Goal: Task Accomplishment & Management: Manage account settings

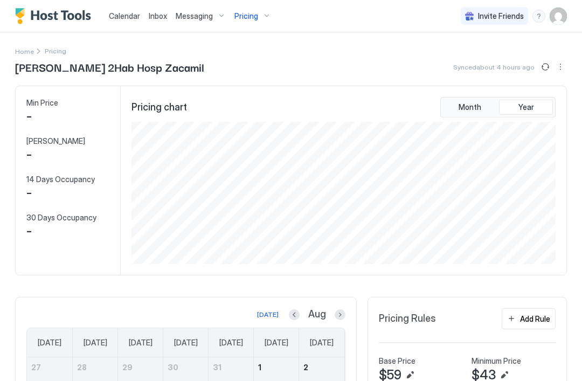
scroll to position [142, 426]
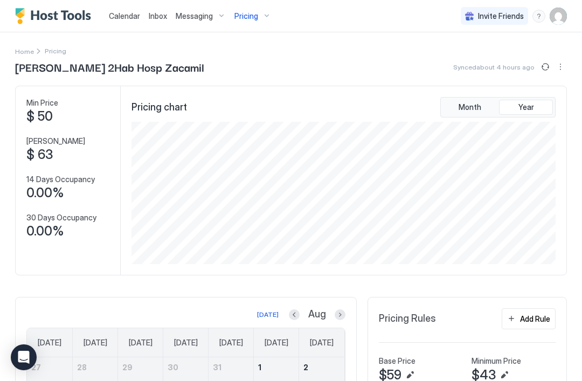
click at [260, 19] on div "Pricing" at bounding box center [252, 16] width 45 height 18
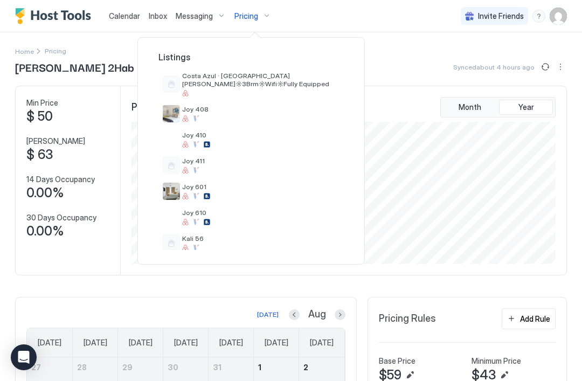
scroll to position [111, 0]
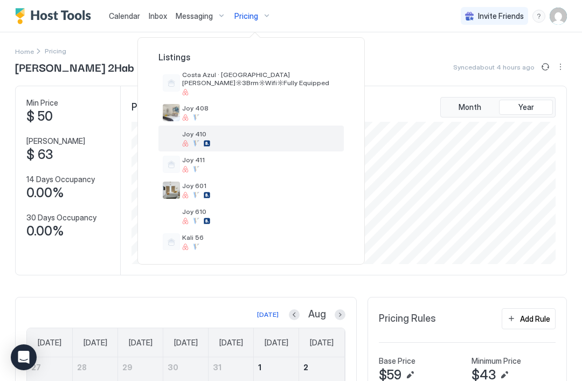
click at [246, 142] on div at bounding box center [260, 143] width 157 height 6
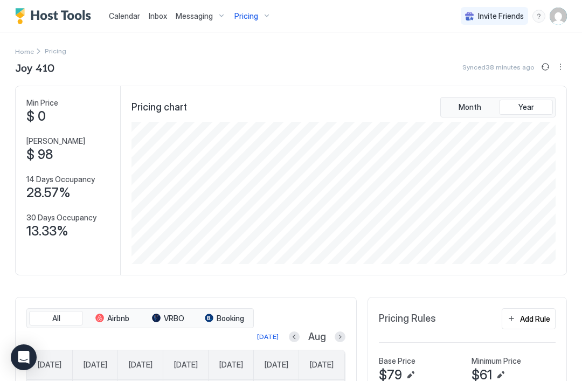
click at [264, 15] on div "Pricing" at bounding box center [252, 16] width 45 height 18
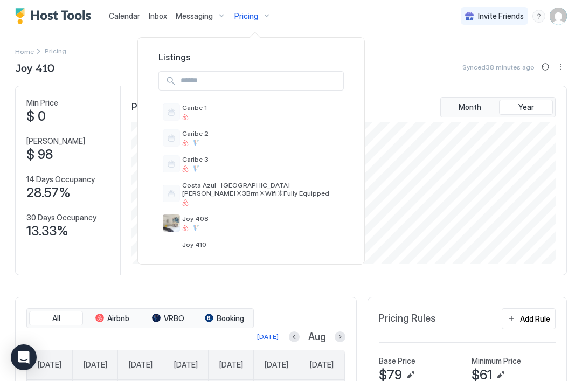
click at [429, 42] on div at bounding box center [291, 190] width 582 height 381
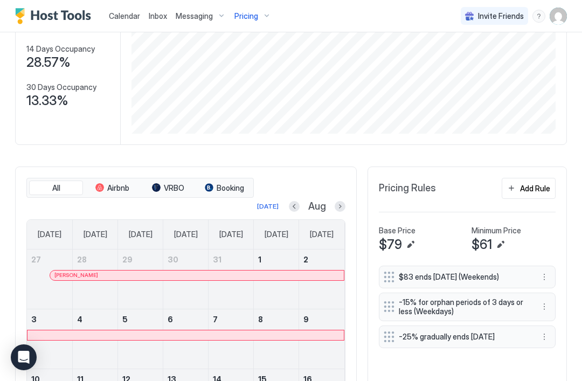
scroll to position [150, 0]
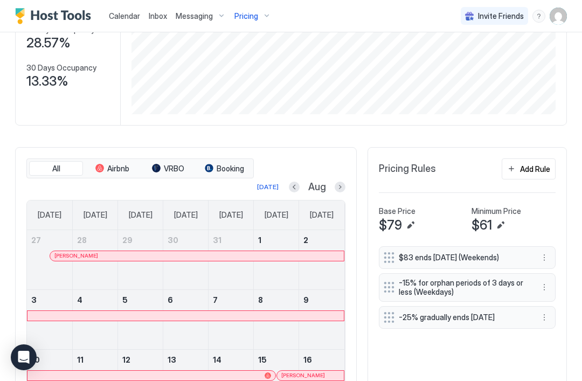
click at [338, 182] on button "Next month" at bounding box center [340, 187] width 11 height 11
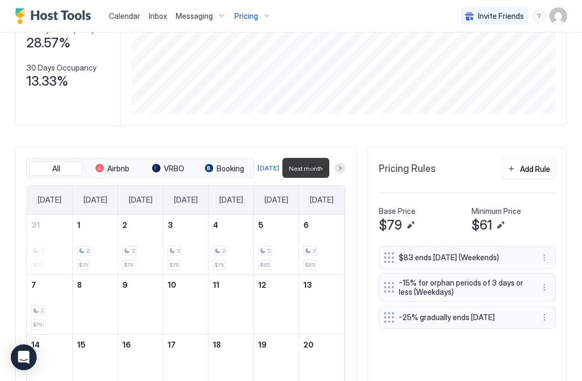
click at [337, 165] on button "Next month" at bounding box center [340, 168] width 11 height 11
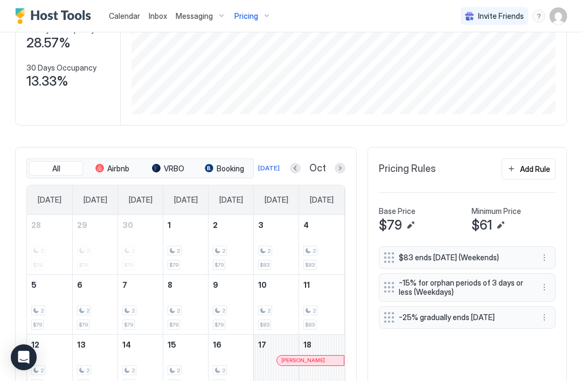
click at [340, 167] on button "Next month" at bounding box center [340, 168] width 11 height 11
click at [337, 167] on button "Next month" at bounding box center [340, 168] width 11 height 11
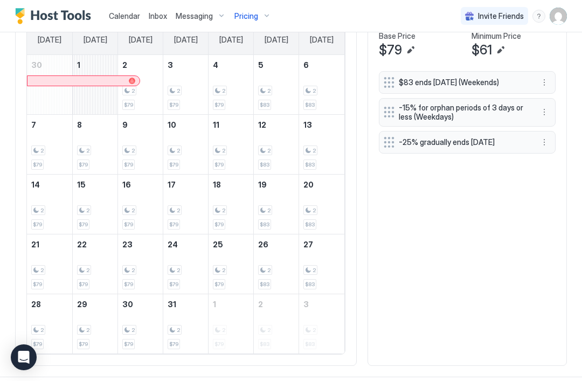
scroll to position [324, 0]
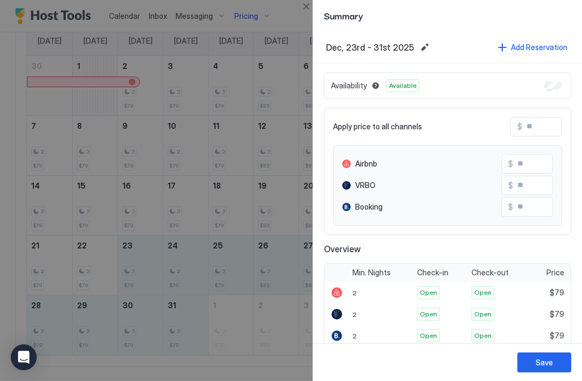
click at [419, 47] on button "Edit date range" at bounding box center [424, 47] width 13 height 13
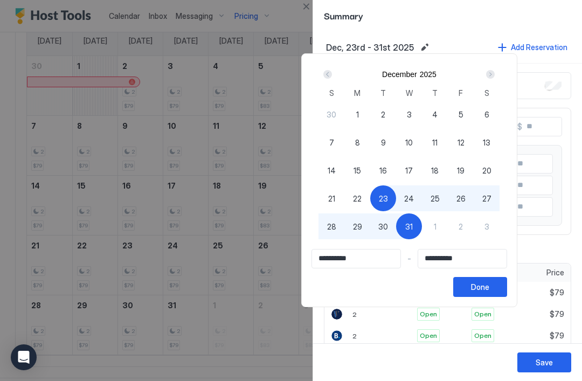
click at [388, 197] on span "23" at bounding box center [383, 198] width 9 height 11
click at [495, 74] on div "Next" at bounding box center [490, 74] width 9 height 9
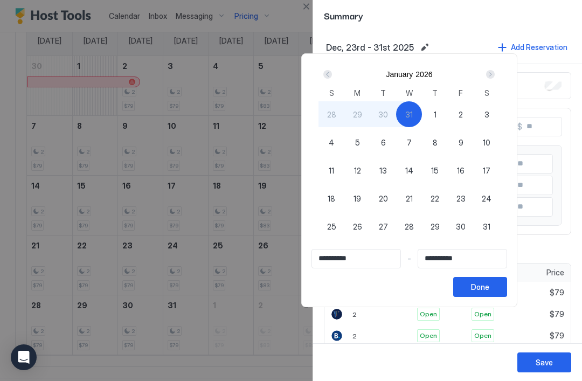
click at [413, 195] on span "21" at bounding box center [409, 198] width 7 height 11
type input "**********"
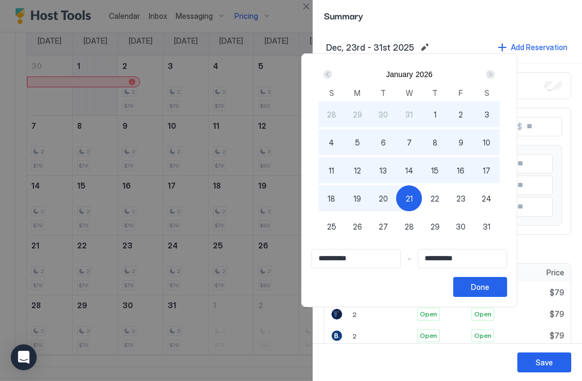
click at [489, 283] on div "Done" at bounding box center [480, 286] width 18 height 11
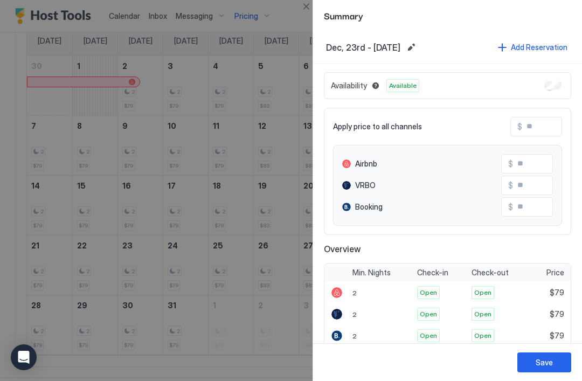
click at [508, 46] on button "Add Reservation" at bounding box center [532, 47] width 73 height 15
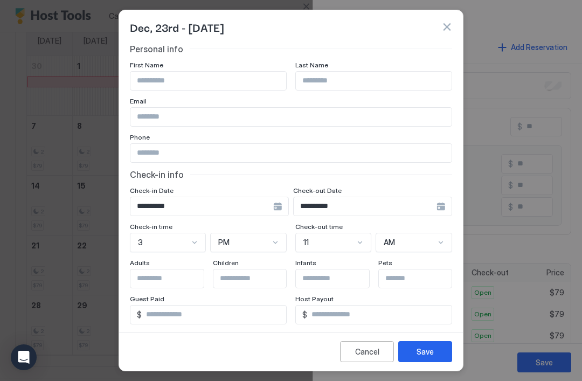
click at [255, 86] on input "Input Field" at bounding box center [208, 81] width 156 height 18
click at [231, 77] on input "Input Field" at bounding box center [208, 81] width 156 height 18
type input "*****"
click at [343, 81] on input "Input Field" at bounding box center [374, 81] width 156 height 18
type input "******"
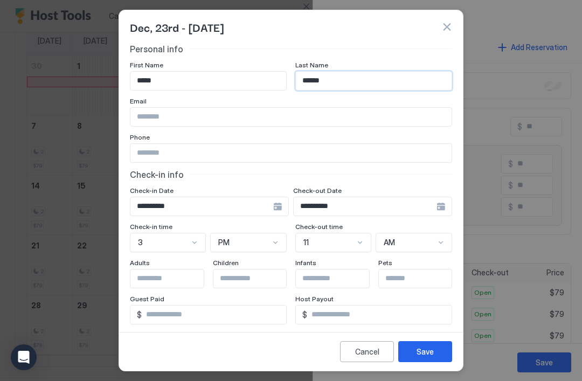
click at [156, 115] on input "Input Field" at bounding box center [290, 117] width 321 height 18
click at [146, 115] on input "Input Field" at bounding box center [290, 117] width 321 height 18
paste input "**********"
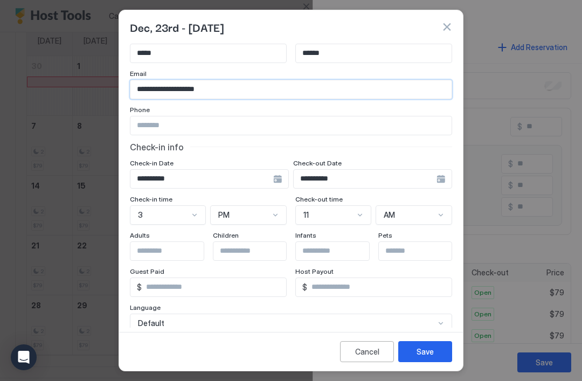
scroll to position [43, 0]
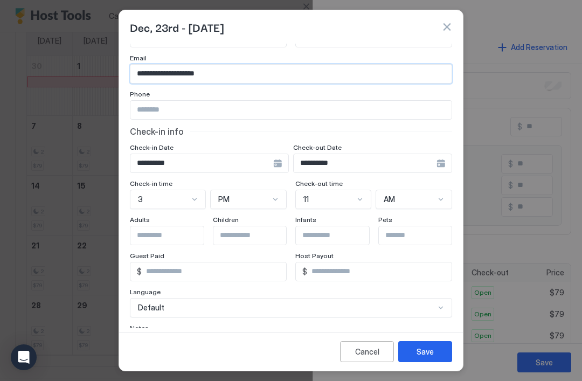
type input "**********"
click at [158, 107] on input "Input Field" at bounding box center [290, 110] width 321 height 18
paste input "**********"
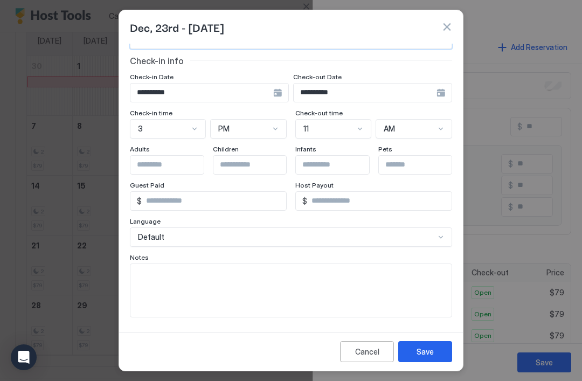
scroll to position [114, 0]
type input "**********"
click at [173, 165] on input "Input Field" at bounding box center [174, 165] width 88 height 18
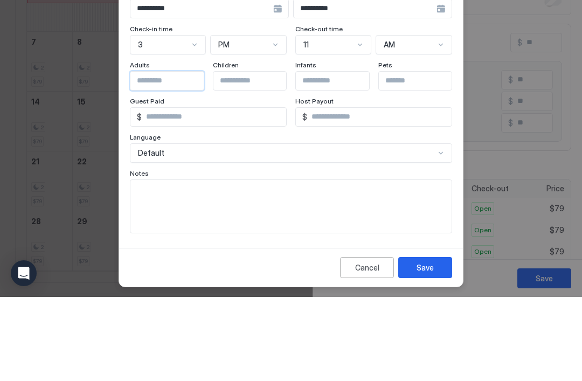
type input "*"
click at [254, 156] on input "Input Field" at bounding box center [257, 165] width 88 height 18
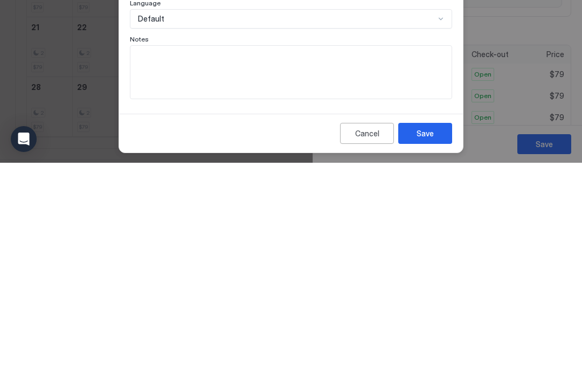
type input "*"
click at [361, 264] on textarea "Input Field" at bounding box center [290, 290] width 321 height 53
type textarea "*"
type textarea "**********"
click at [430, 346] on div "Save" at bounding box center [425, 351] width 17 height 11
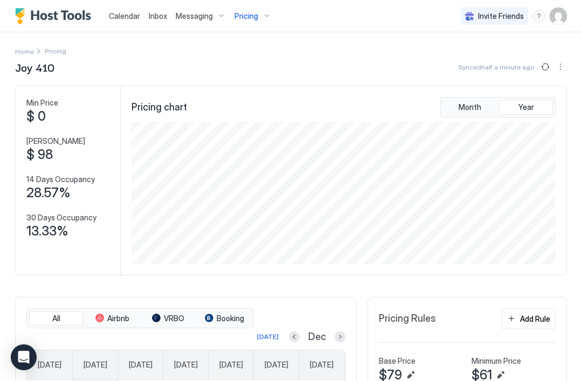
scroll to position [1, 0]
click at [260, 12] on div "Pricing" at bounding box center [252, 16] width 45 height 18
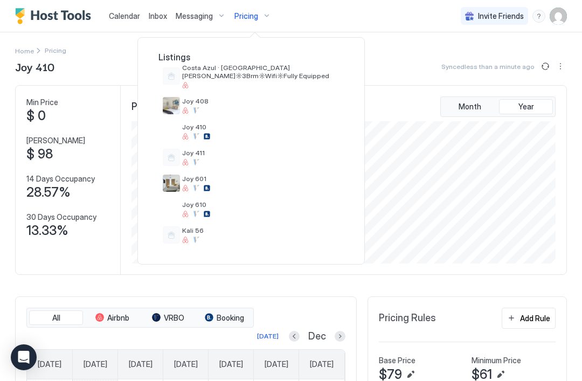
scroll to position [118, 0]
click at [225, 209] on div "Joy 610" at bounding box center [260, 208] width 157 height 17
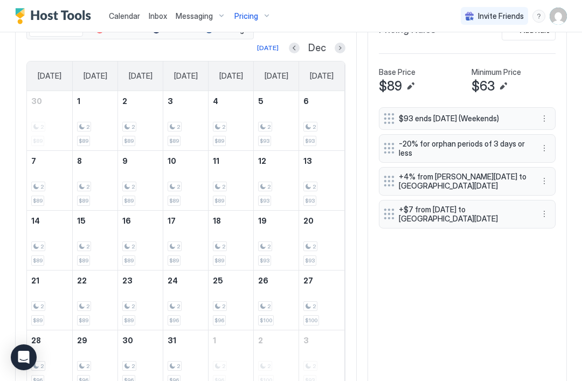
scroll to position [281, 0]
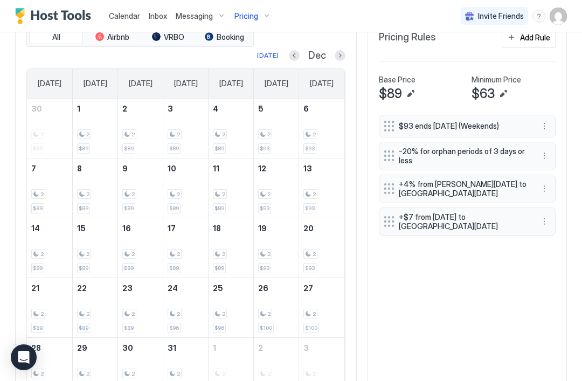
click at [542, 217] on button "More options" at bounding box center [544, 221] width 13 height 13
click at [568, 237] on div "Edit" at bounding box center [559, 235] width 40 height 17
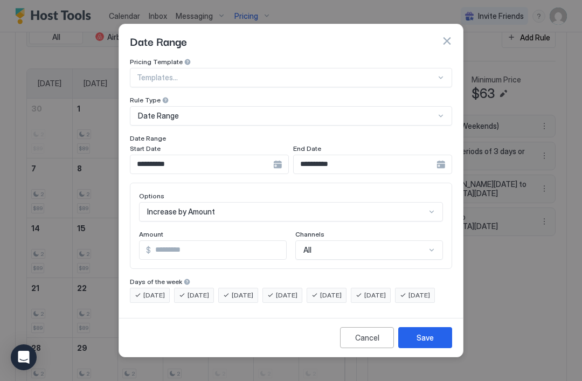
click at [272, 155] on input "**********" at bounding box center [201, 164] width 143 height 18
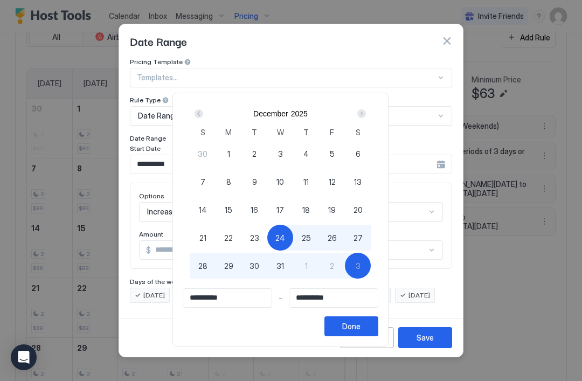
click at [336, 206] on span "19" at bounding box center [332, 209] width 8 height 11
type input "**********"
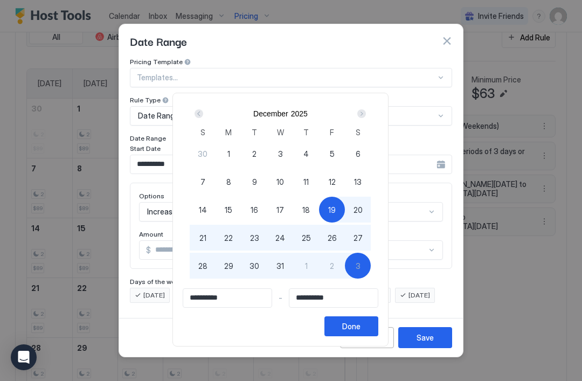
click at [366, 110] on div "Next" at bounding box center [361, 113] width 9 height 9
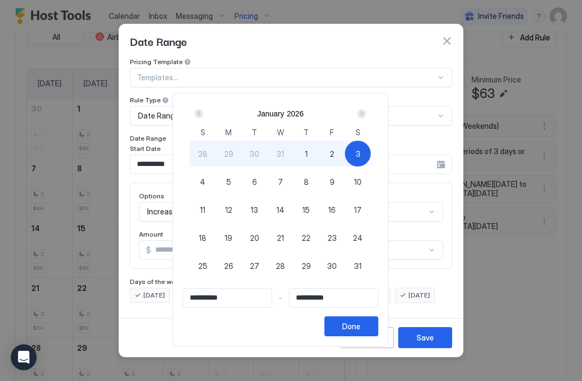
click at [334, 300] on input "**********" at bounding box center [333, 298] width 88 height 18
click at [362, 181] on span "10" at bounding box center [358, 181] width 8 height 11
type input "**********"
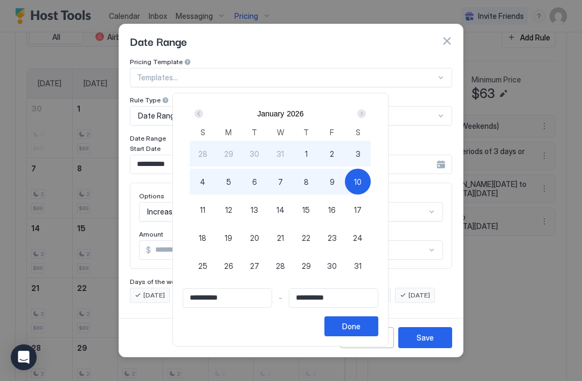
click at [378, 328] on button "Done" at bounding box center [352, 326] width 54 height 20
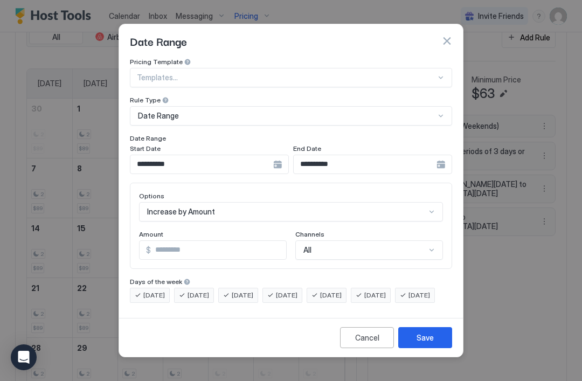
click at [434, 346] on button "Save" at bounding box center [425, 337] width 54 height 21
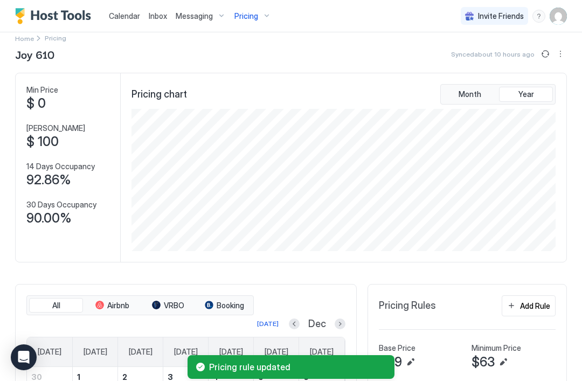
scroll to position [22, 0]
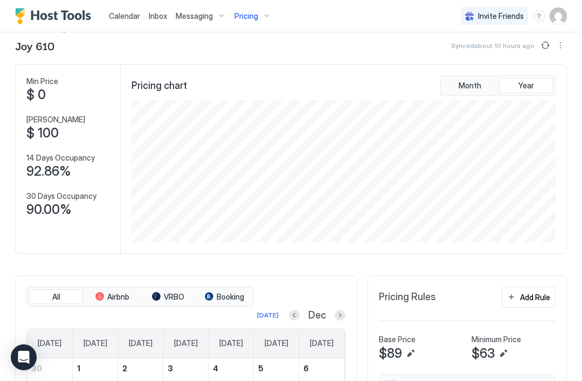
click at [547, 46] on button "Sync prices" at bounding box center [545, 45] width 13 height 13
click at [259, 17] on div "Pricing" at bounding box center [252, 16] width 45 height 18
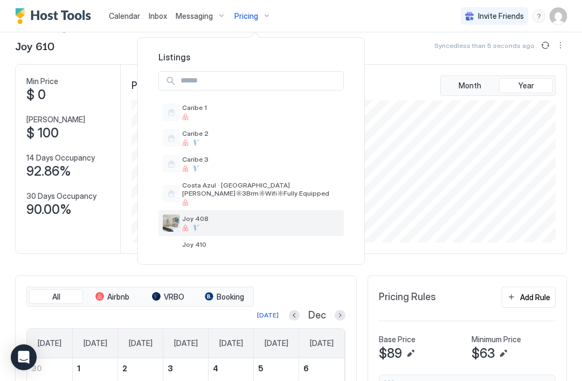
click at [236, 223] on span "Joy 408" at bounding box center [260, 219] width 157 height 8
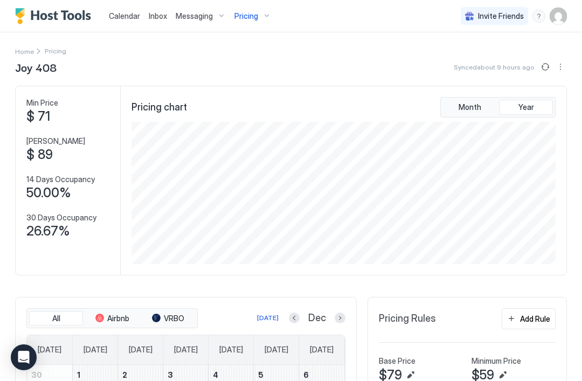
click at [560, 14] on img "User profile" at bounding box center [558, 16] width 17 height 17
click at [485, 61] on div "Settings" at bounding box center [498, 60] width 137 height 19
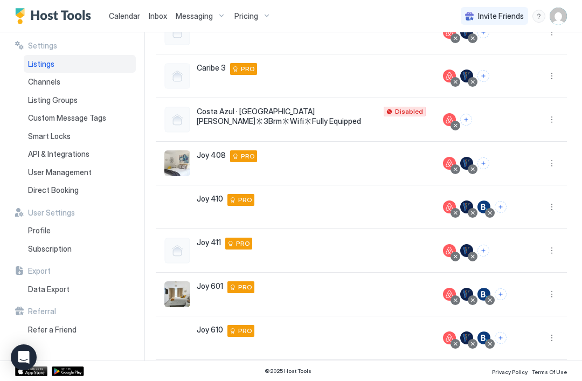
scroll to position [174, 0]
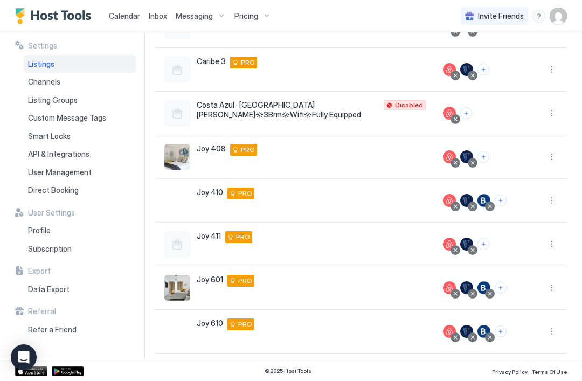
click at [549, 156] on button "More options" at bounding box center [552, 156] width 13 height 13
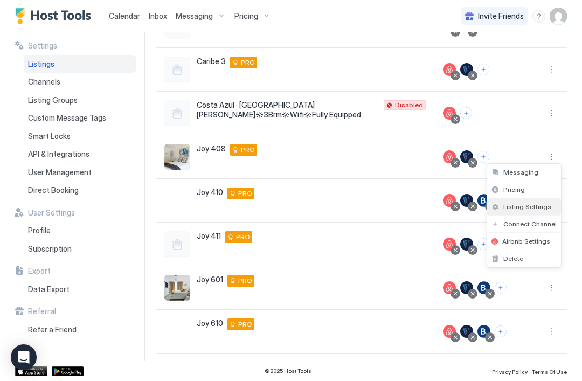
click at [547, 210] on span "Listing Settings" at bounding box center [528, 207] width 48 height 8
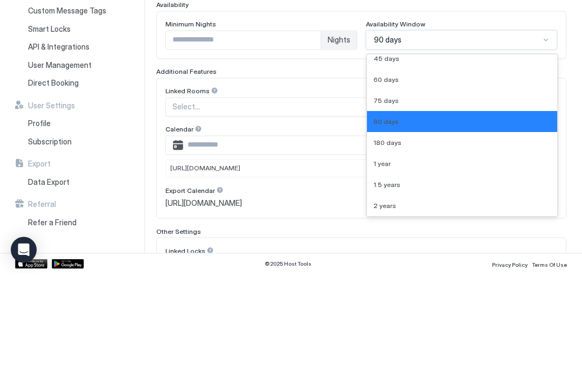
scroll to position [27, 0]
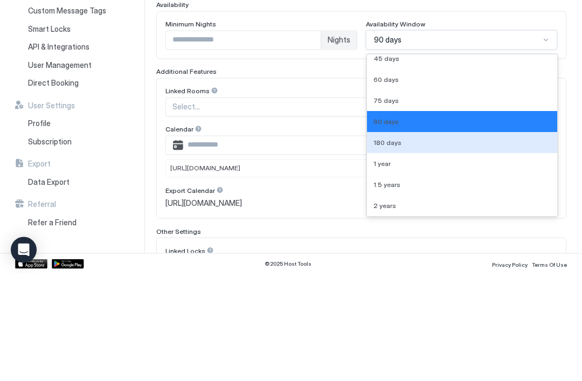
click at [431, 246] on div "180 days" at bounding box center [463, 250] width 178 height 8
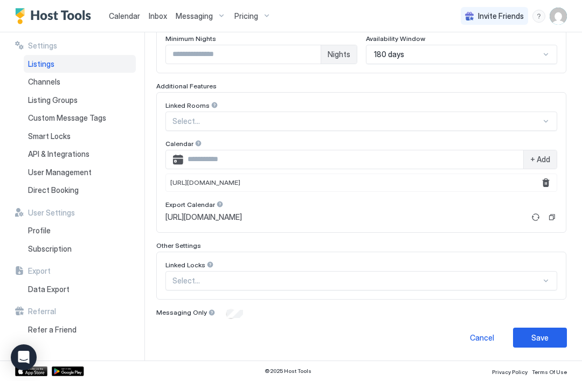
scroll to position [310, 0]
click at [550, 339] on button "Save" at bounding box center [540, 338] width 54 height 20
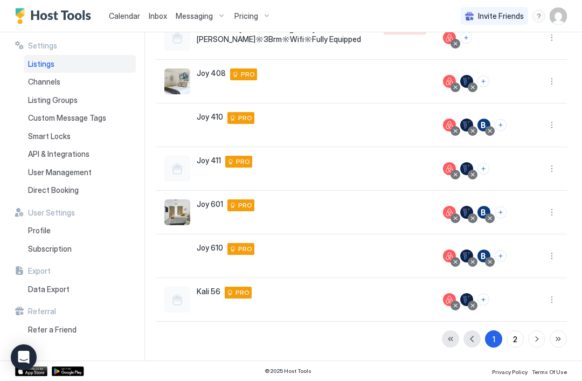
scroll to position [249, 0]
click at [551, 123] on button "More options" at bounding box center [552, 125] width 13 height 13
click at [549, 178] on div "Listing Settings" at bounding box center [524, 175] width 74 height 17
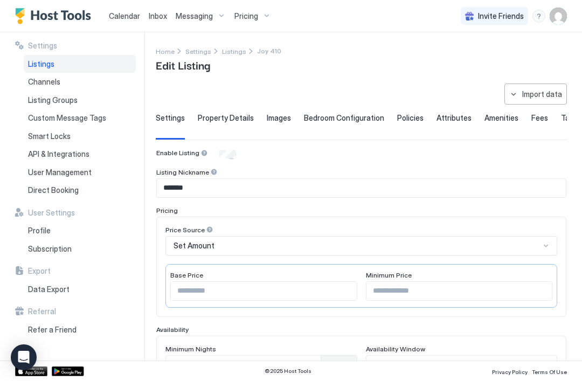
click at [280, 114] on span "Images" at bounding box center [279, 118] width 24 height 10
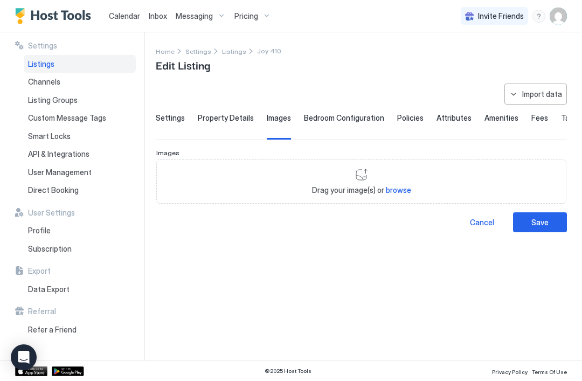
click at [232, 115] on span "Property Details" at bounding box center [226, 118] width 56 height 10
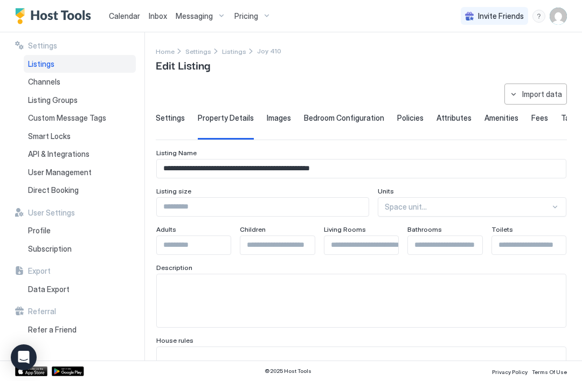
click at [332, 204] on input "Input Field" at bounding box center [263, 207] width 212 height 18
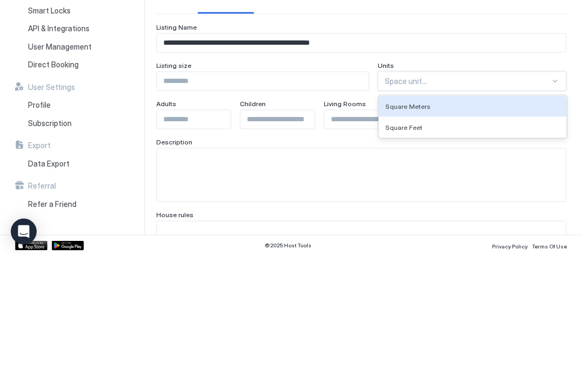
click at [513, 222] on div "Square Meters" at bounding box center [473, 232] width 188 height 21
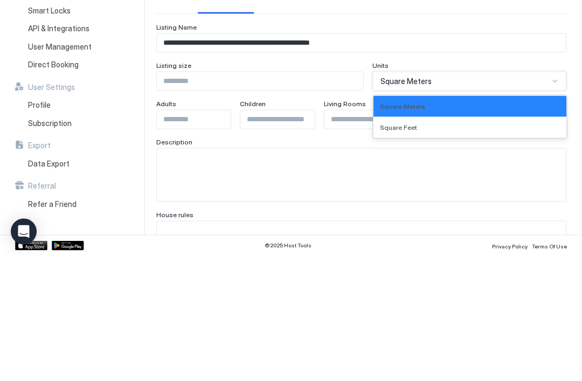
click at [445, 228] on div "Square Meters" at bounding box center [470, 232] width 181 height 8
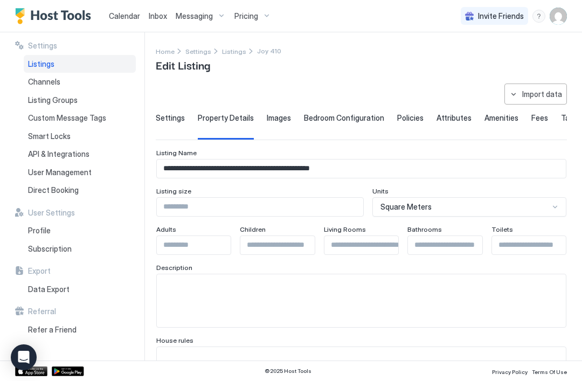
click at [334, 205] on input "Input Field" at bounding box center [260, 207] width 206 height 18
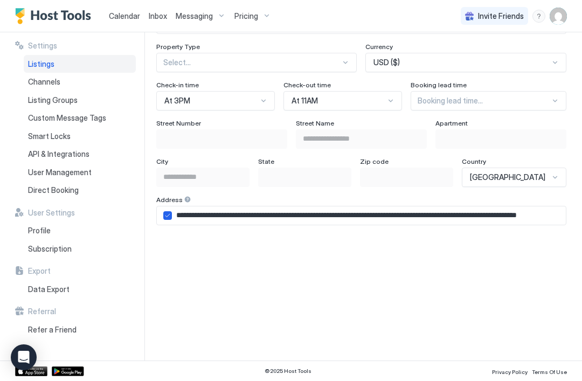
scroll to position [658, 0]
type input "**"
click at [169, 212] on icon "airbnbAddress" at bounding box center [167, 215] width 6 height 6
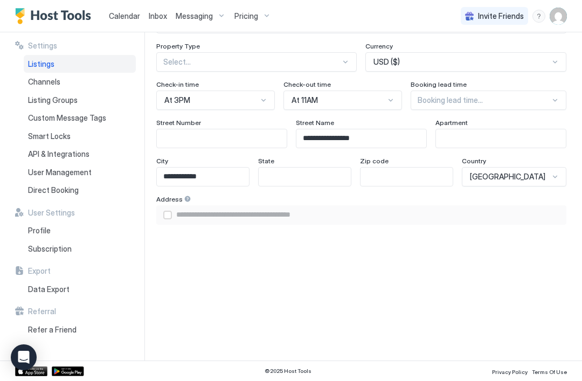
click at [170, 211] on div "airbnbAddress" at bounding box center [167, 215] width 9 height 9
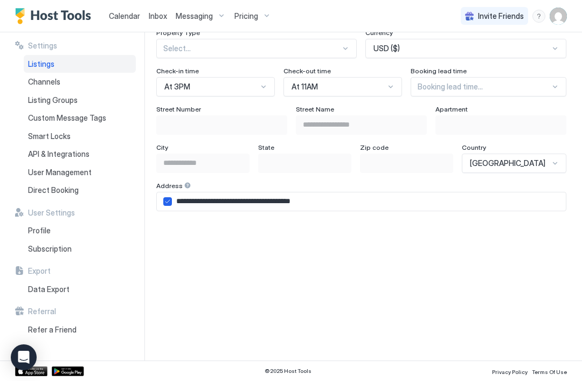
scroll to position [674, 0]
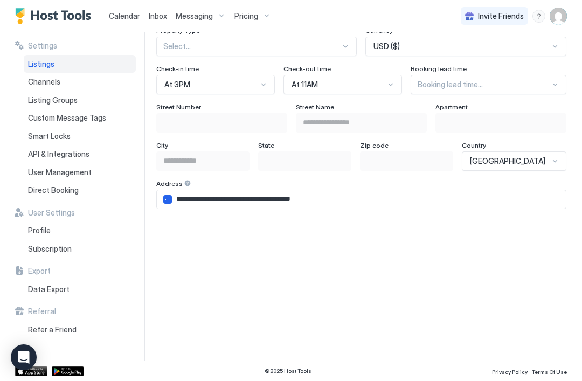
click at [333, 198] on input "**********" at bounding box center [369, 199] width 394 height 18
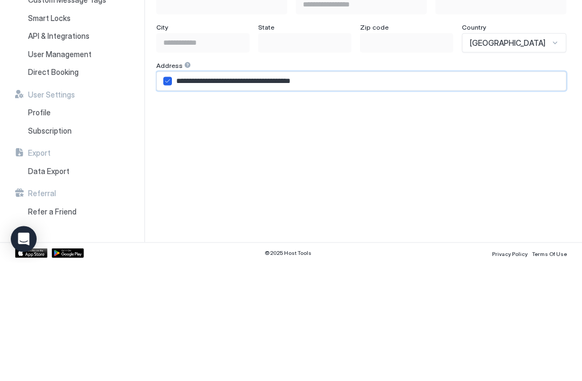
click at [182, 190] on input "**********" at bounding box center [369, 199] width 394 height 18
paste input "Input Field"
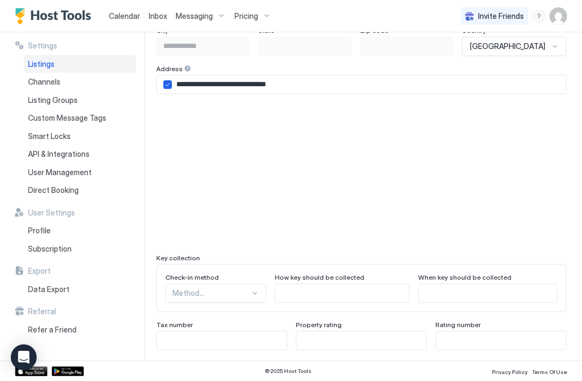
scroll to position [808, 0]
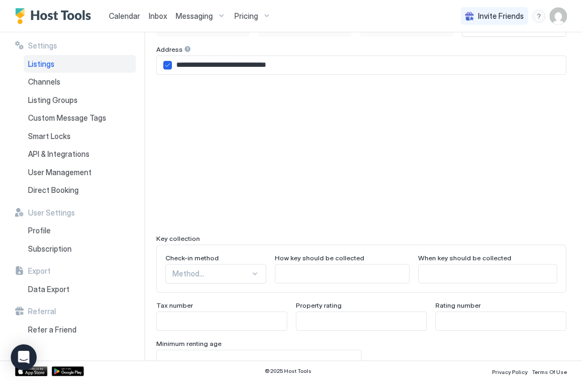
click at [314, 68] on input "**********" at bounding box center [369, 65] width 394 height 18
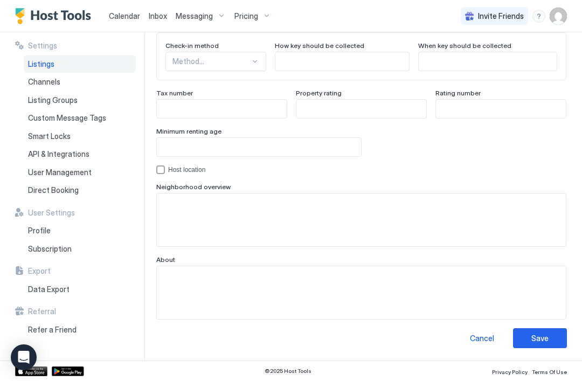
type input "**********"
click at [550, 341] on button "Save" at bounding box center [540, 338] width 54 height 20
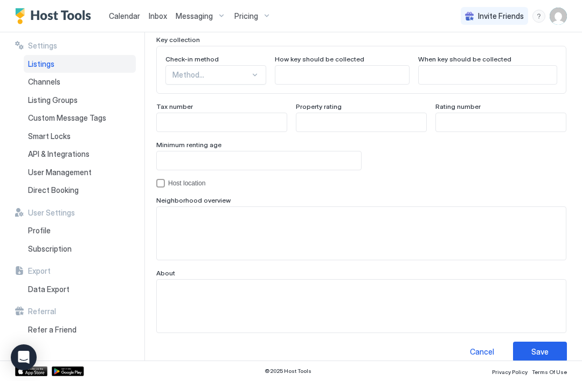
scroll to position [67, 0]
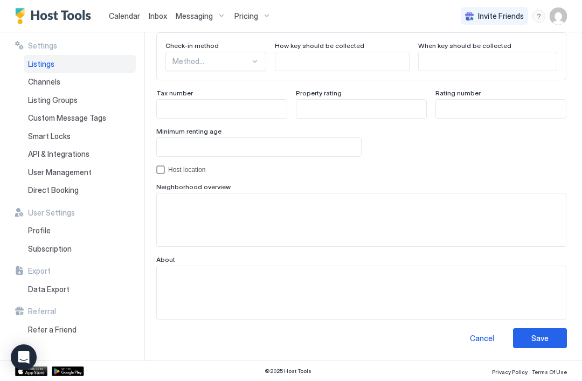
click at [542, 339] on div "Save" at bounding box center [540, 338] width 17 height 11
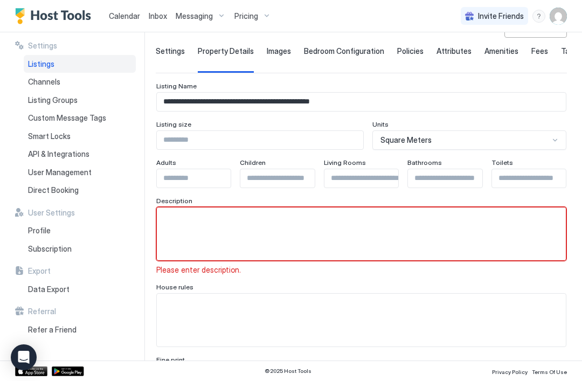
click at [184, 217] on textarea "Input Field" at bounding box center [361, 234] width 409 height 53
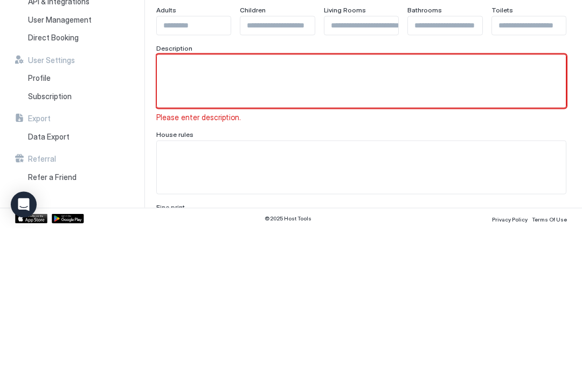
click at [177, 208] on textarea "Input Field" at bounding box center [361, 234] width 409 height 53
paste textarea "**********"
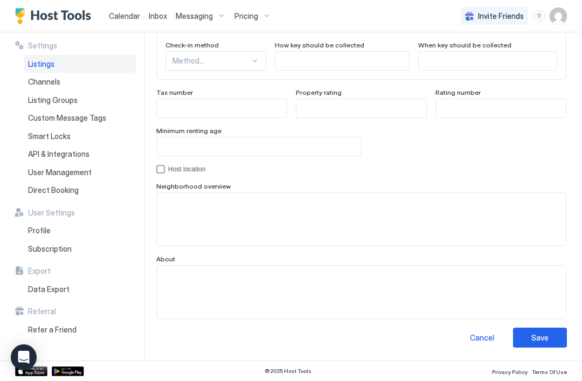
scroll to position [1034, 0]
type textarea "**********"
click at [544, 339] on div "Save" at bounding box center [540, 338] width 17 height 11
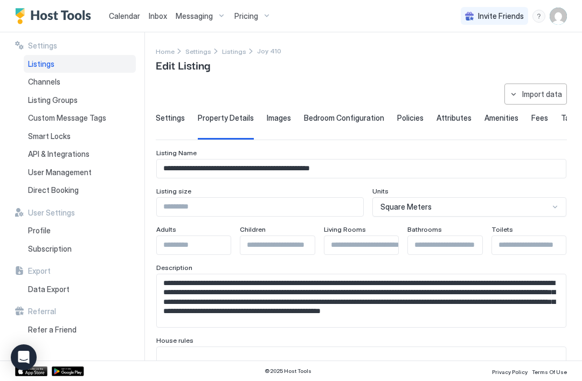
scroll to position [26, 0]
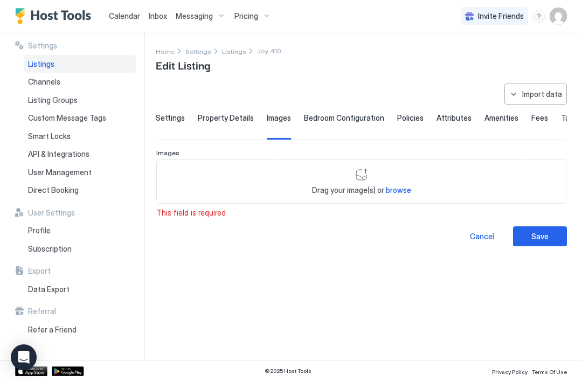
click at [225, 120] on span "Property Details" at bounding box center [226, 118] width 56 height 10
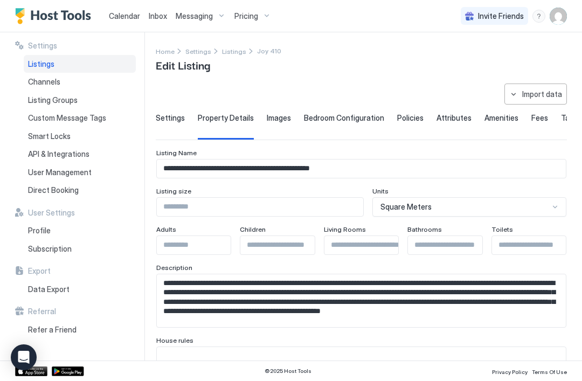
click at [164, 117] on span "Settings" at bounding box center [170, 118] width 29 height 10
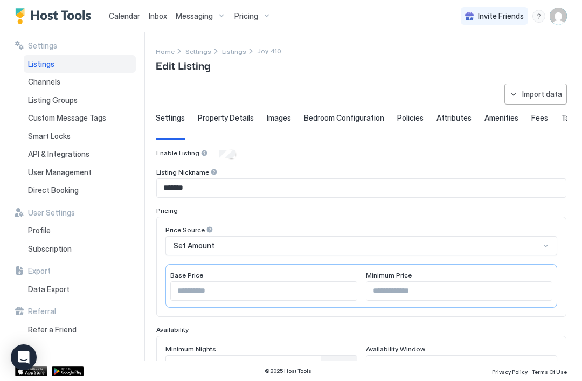
click at [343, 116] on span "Bedroom Configuration" at bounding box center [344, 118] width 80 height 10
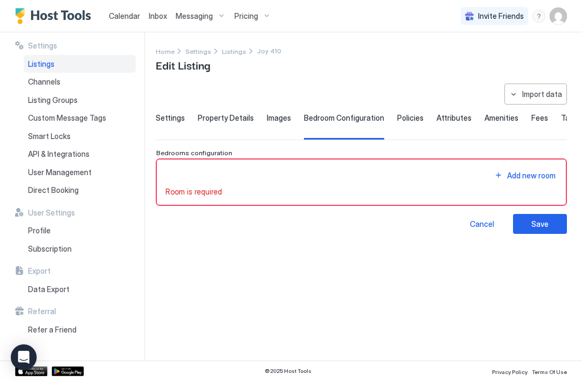
click at [501, 176] on button "Add new room" at bounding box center [525, 175] width 65 height 15
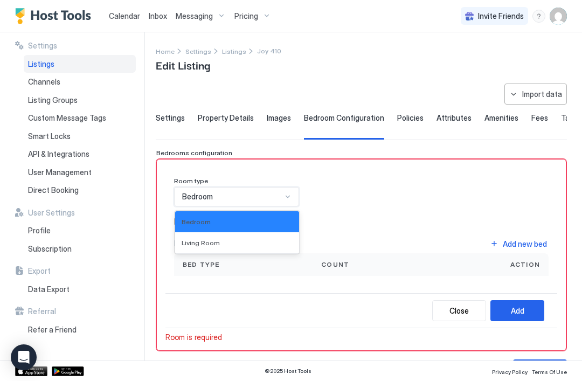
click at [408, 213] on div "Room type Bedroom selected, 1 of 2. 2 results available. Use Up and Down to cho…" at bounding box center [361, 226] width 375 height 99
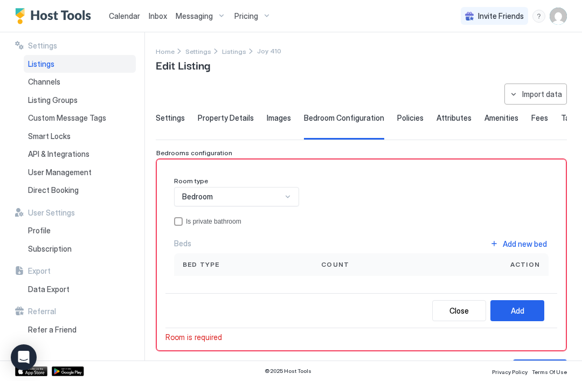
click at [176, 224] on div "privateBathroom" at bounding box center [178, 221] width 9 height 9
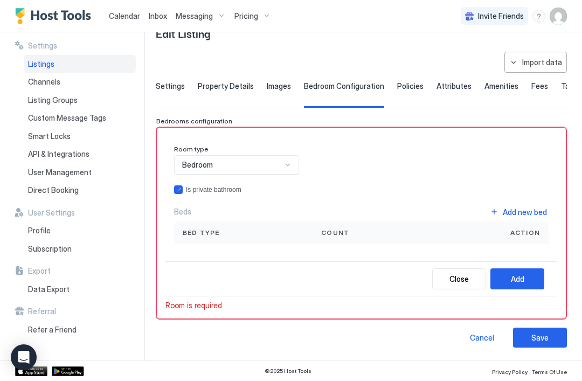
scroll to position [31, 0]
click at [504, 212] on div "Add new bed" at bounding box center [525, 212] width 44 height 11
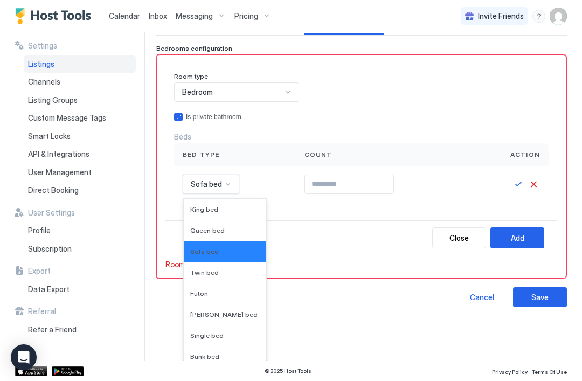
scroll to position [0, 0]
click at [212, 203] on div "King bed" at bounding box center [225, 209] width 82 height 21
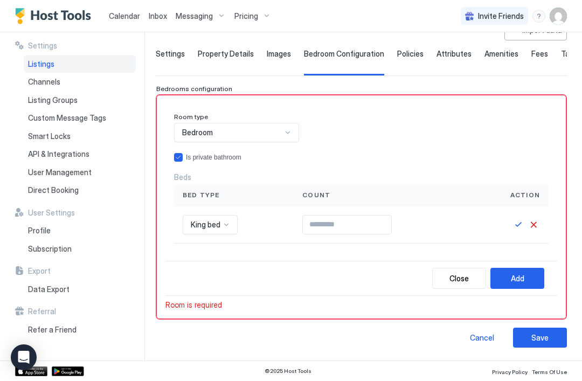
scroll to position [63, 0]
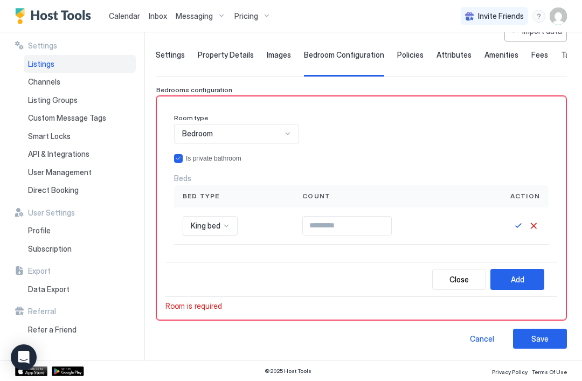
click at [376, 231] on input "Input Field" at bounding box center [347, 226] width 88 height 18
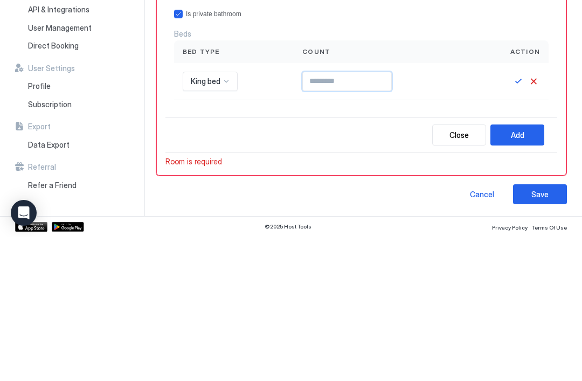
type input "*"
click at [530, 269] on button "Add" at bounding box center [518, 279] width 54 height 21
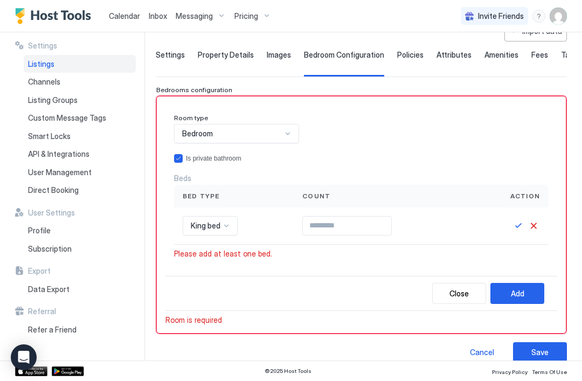
click at [517, 222] on button "Save" at bounding box center [518, 225] width 13 height 13
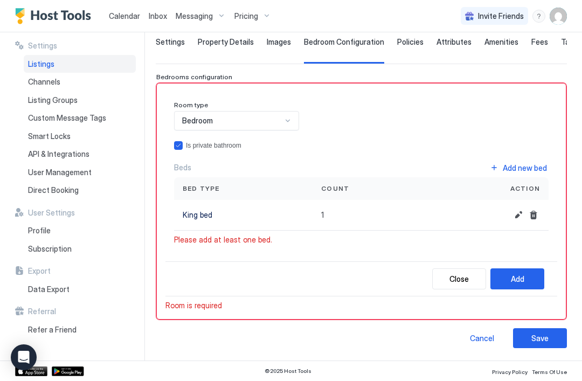
scroll to position [75, 0]
click at [525, 274] on button "Add" at bounding box center [518, 279] width 54 height 21
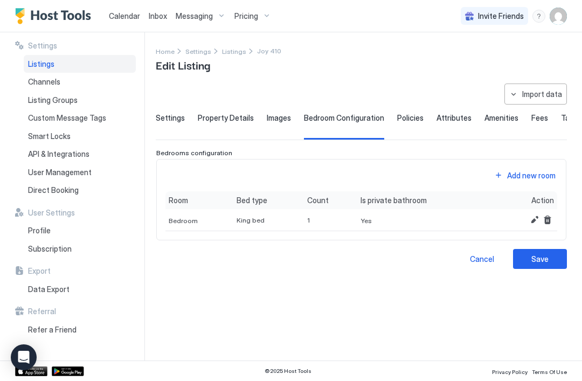
scroll to position [0, 0]
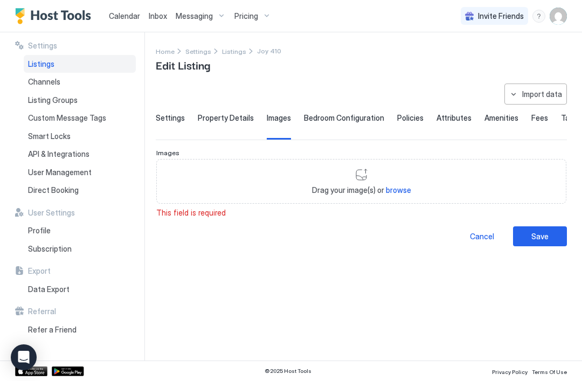
click at [344, 120] on span "Bedroom Configuration" at bounding box center [344, 118] width 80 height 10
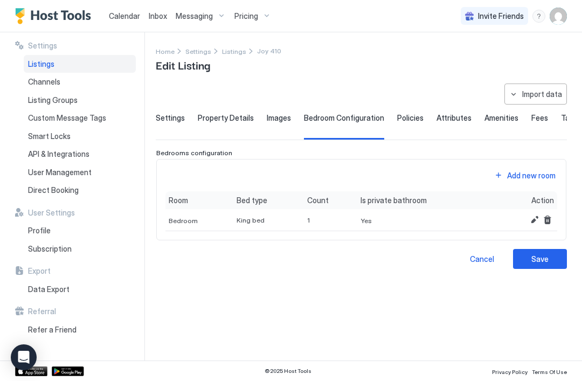
click at [501, 171] on button "Add new room" at bounding box center [525, 175] width 65 height 15
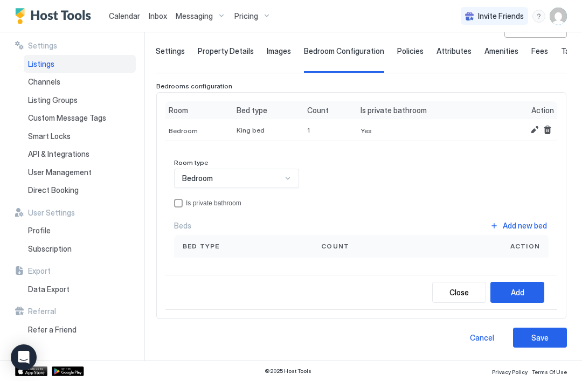
scroll to position [66, 0]
click at [500, 225] on button "Add new bed" at bounding box center [518, 226] width 60 height 15
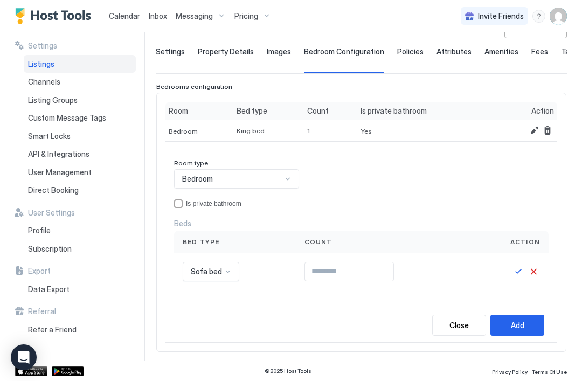
scroll to position [153, 0]
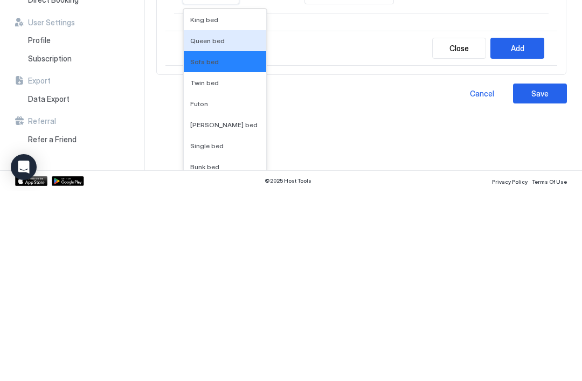
click at [211, 227] on span "Queen bed" at bounding box center [207, 231] width 35 height 8
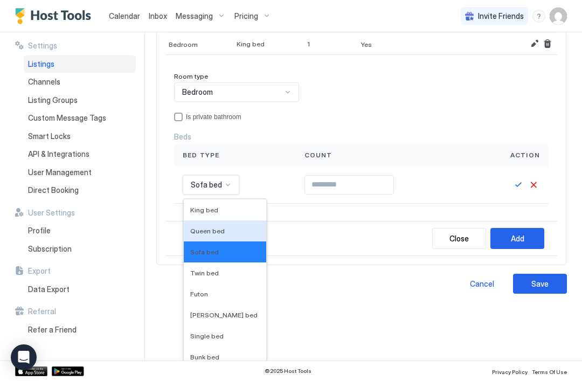
scroll to position [98, 0]
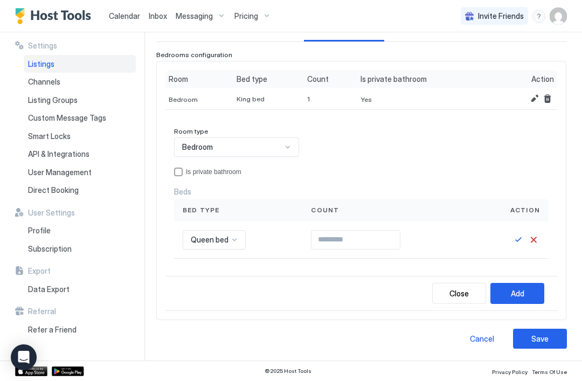
click at [520, 240] on button "Save" at bounding box center [518, 239] width 13 height 13
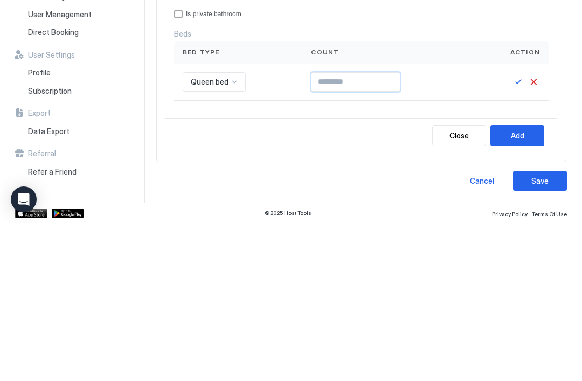
type input "*"
click at [522, 288] on div "Add" at bounding box center [517, 293] width 13 height 11
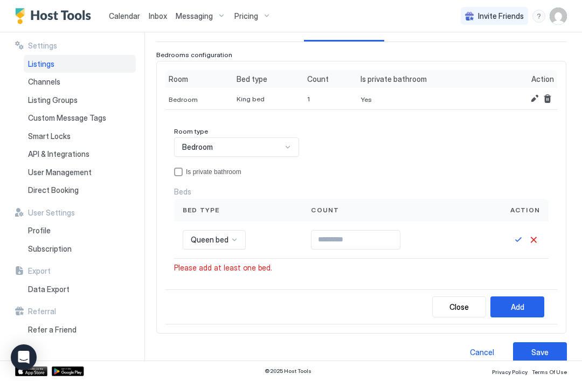
click at [515, 236] on button "Save" at bounding box center [518, 239] width 13 height 13
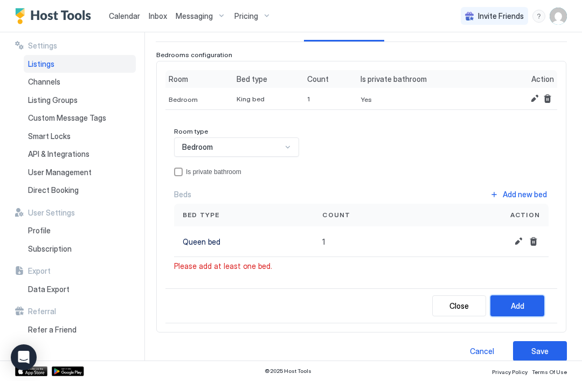
click at [528, 304] on button "Add" at bounding box center [518, 305] width 54 height 21
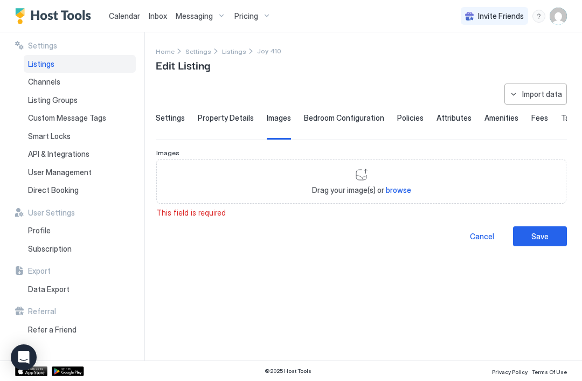
scroll to position [0, 0]
click at [236, 121] on span "Property Details" at bounding box center [226, 118] width 56 height 10
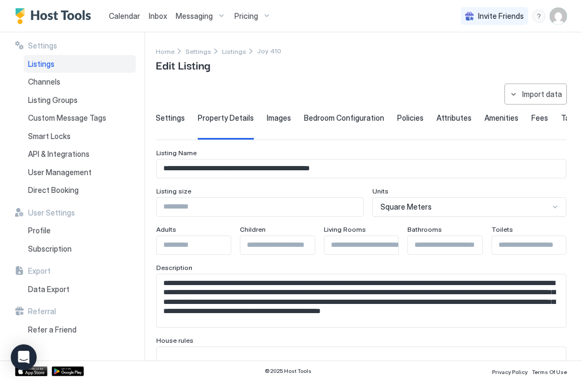
scroll to position [2, 0]
click at [350, 118] on span "Bedroom Configuration" at bounding box center [344, 118] width 80 height 10
